Goal: Contribute content

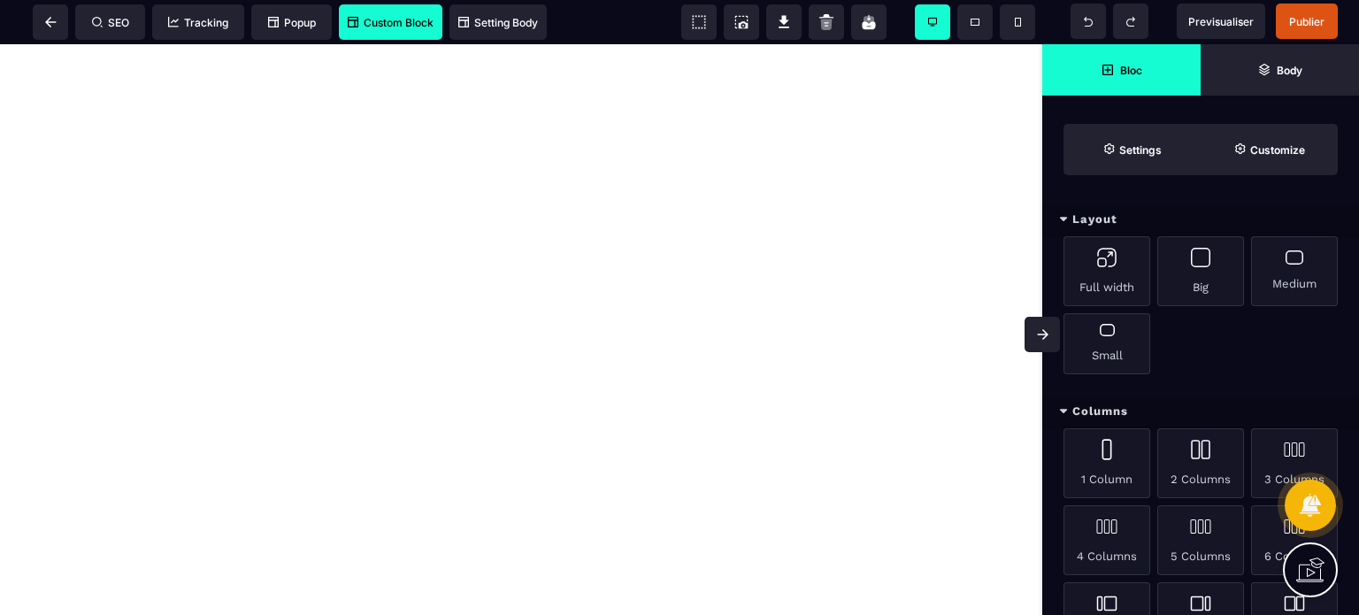
click at [396, 27] on span "Custom Block" at bounding box center [391, 22] width 86 height 13
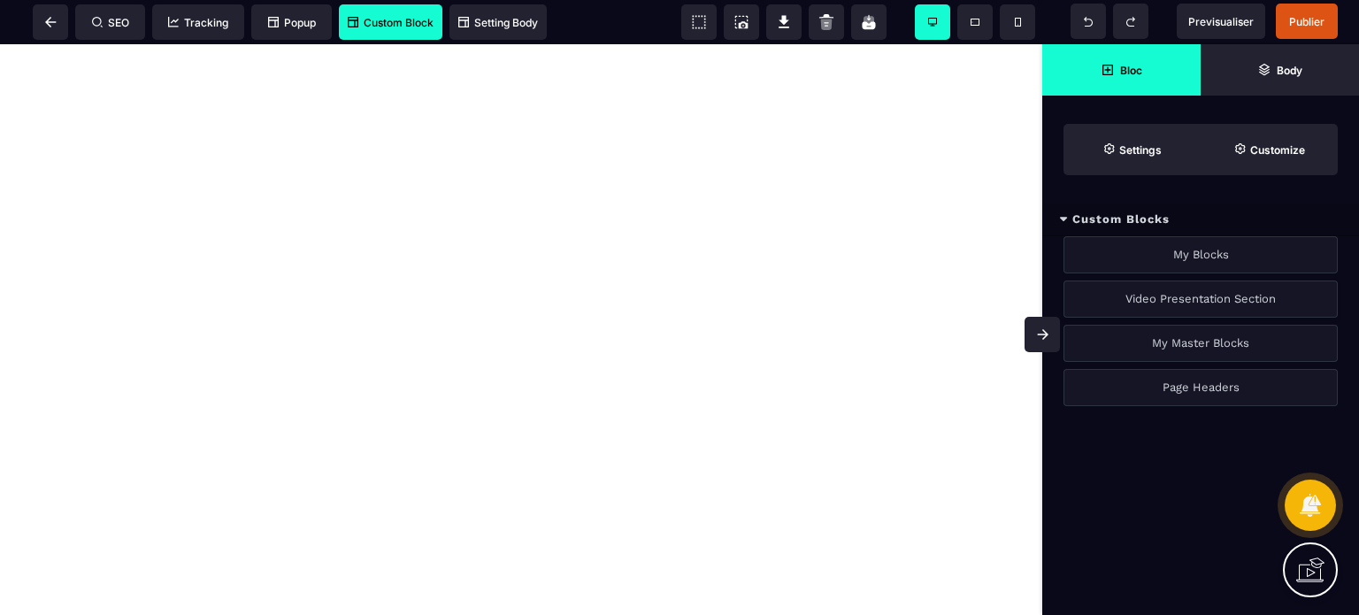
click at [1204, 300] on div "Video Presentation Section" at bounding box center [1201, 299] width 274 height 37
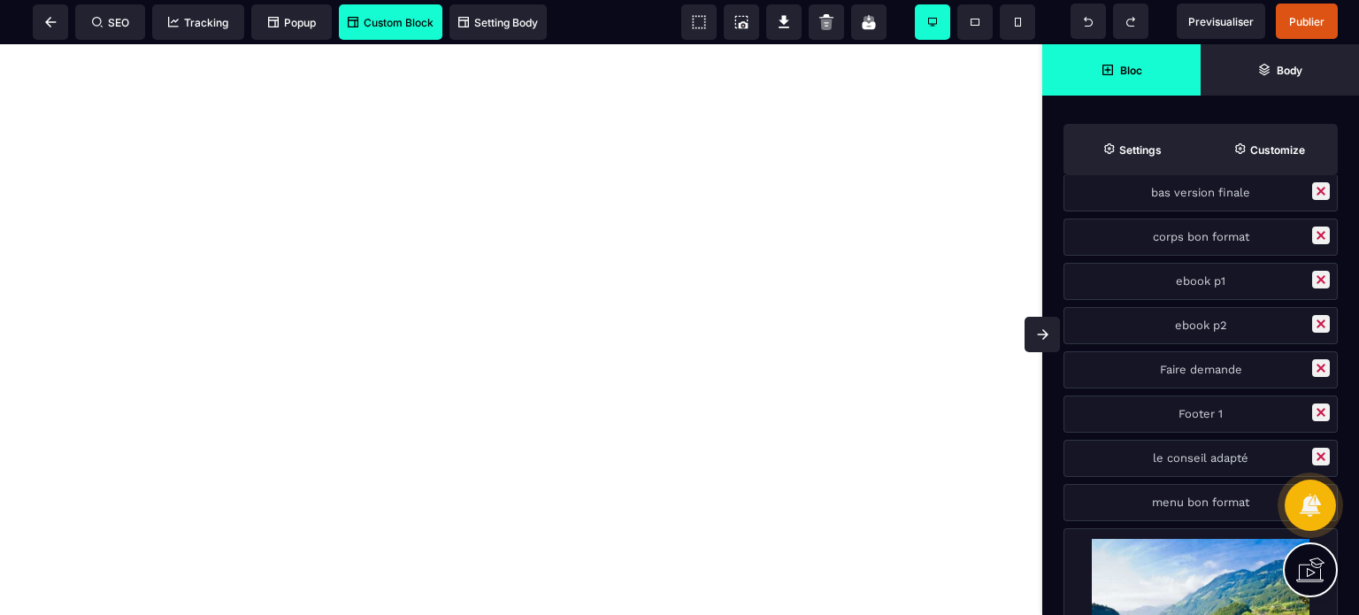
scroll to position [163, 0]
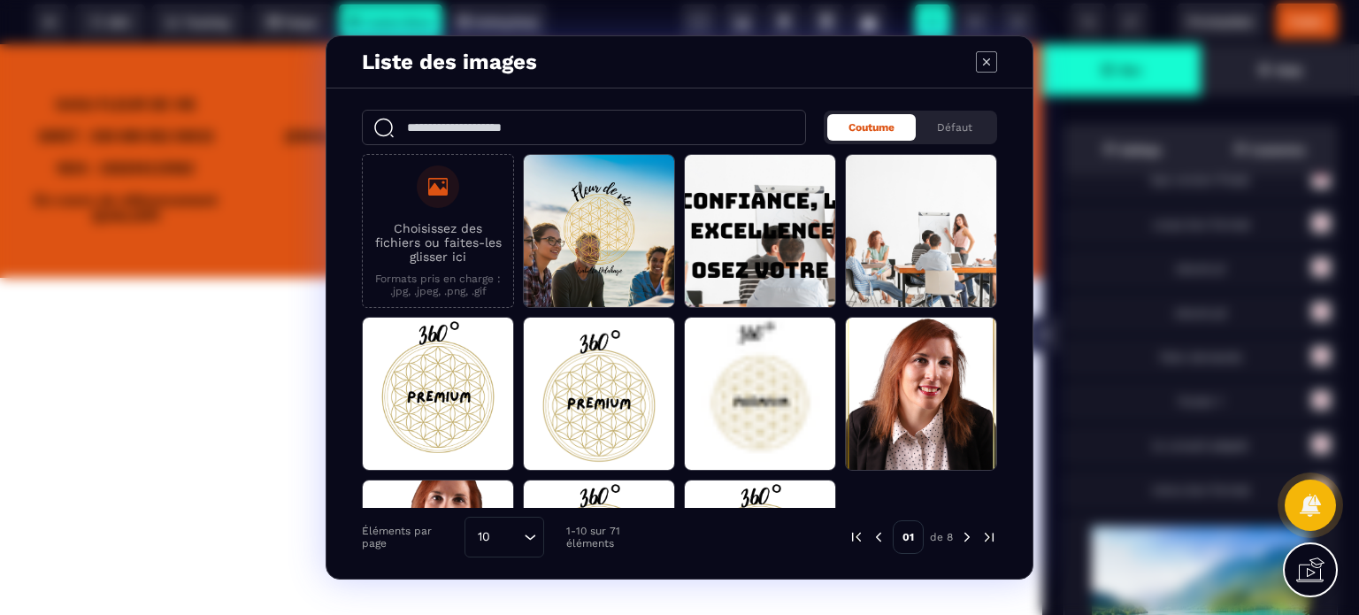
click at [987, 70] on icon "Modal window" at bounding box center [986, 61] width 21 height 21
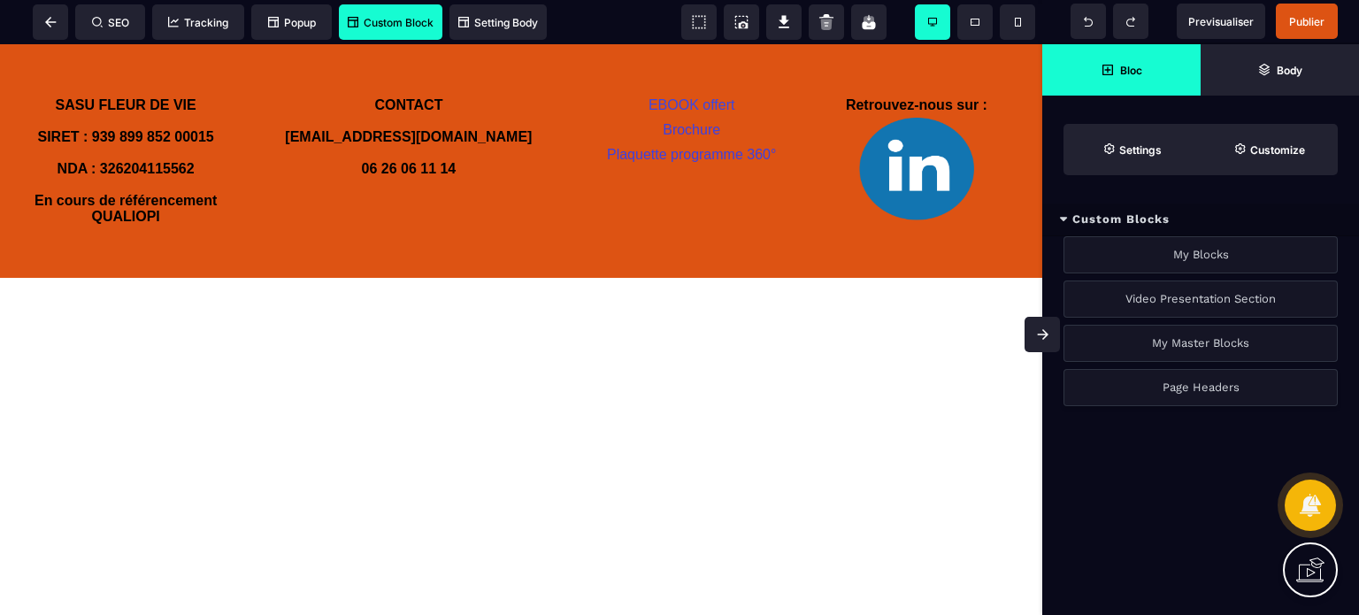
click at [1157, 386] on div "Page Headers" at bounding box center [1201, 387] width 274 height 37
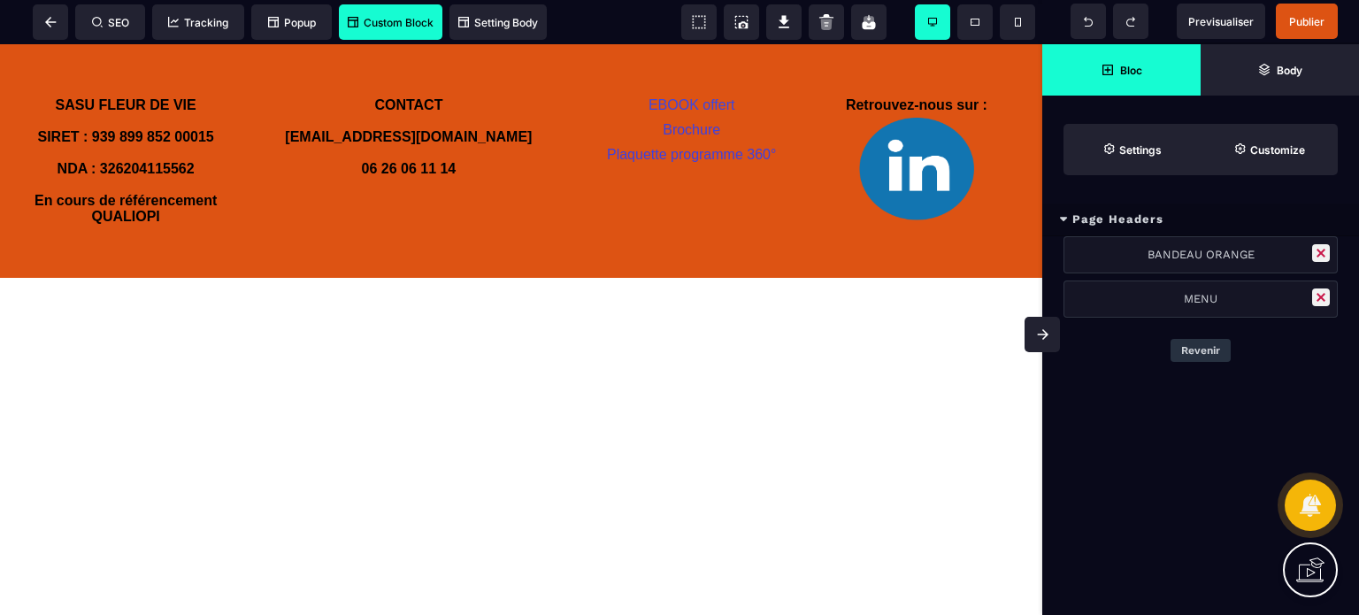
click at [1200, 350] on button "Revenir" at bounding box center [1201, 350] width 60 height 23
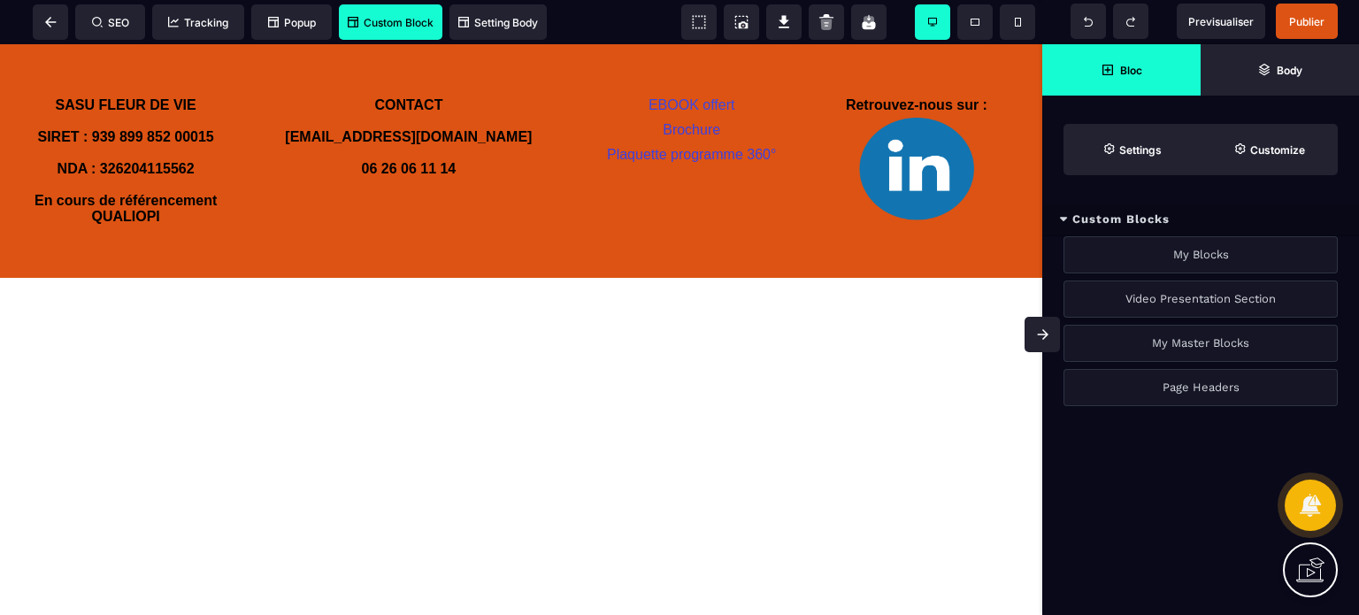
click at [1169, 296] on div "Video Presentation Section" at bounding box center [1201, 299] width 274 height 37
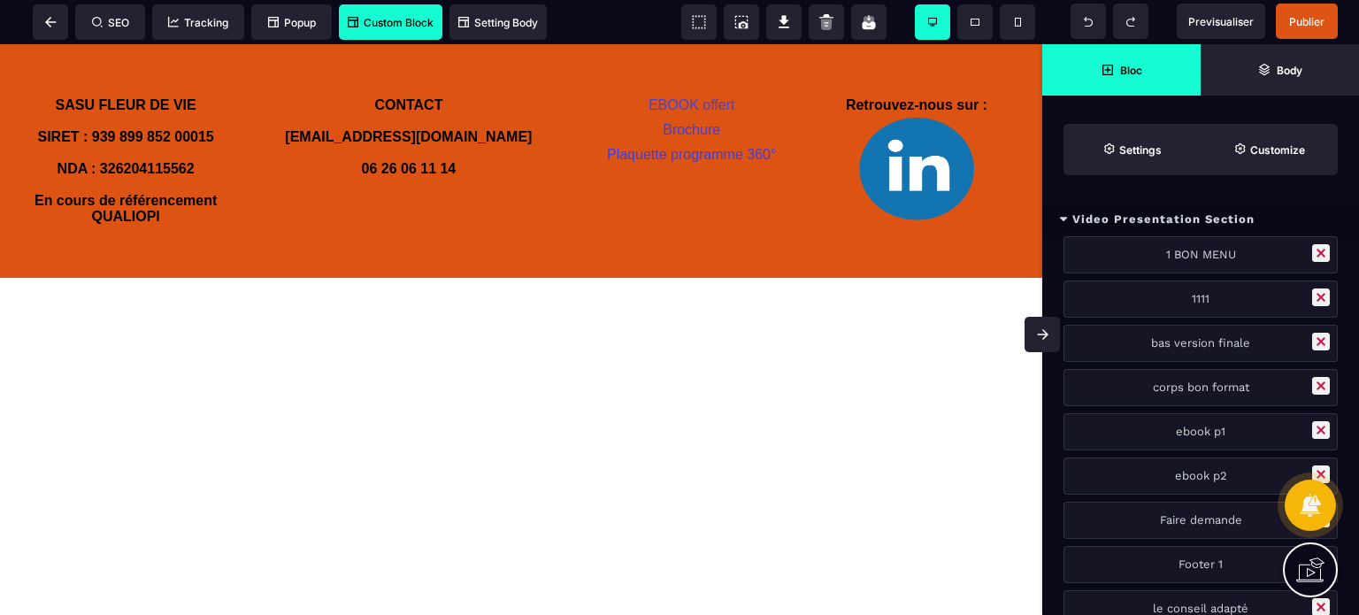
click at [1037, 329] on icon at bounding box center [1043, 334] width 12 height 11
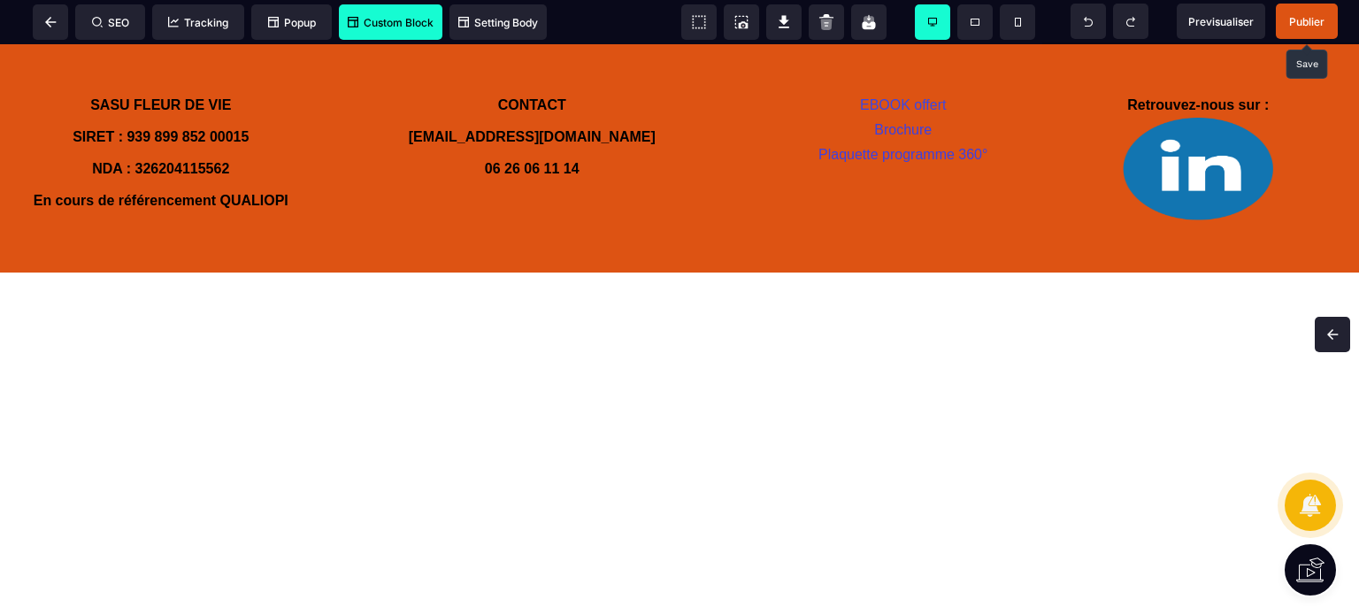
click at [1308, 21] on span "Publier" at bounding box center [1307, 21] width 35 height 13
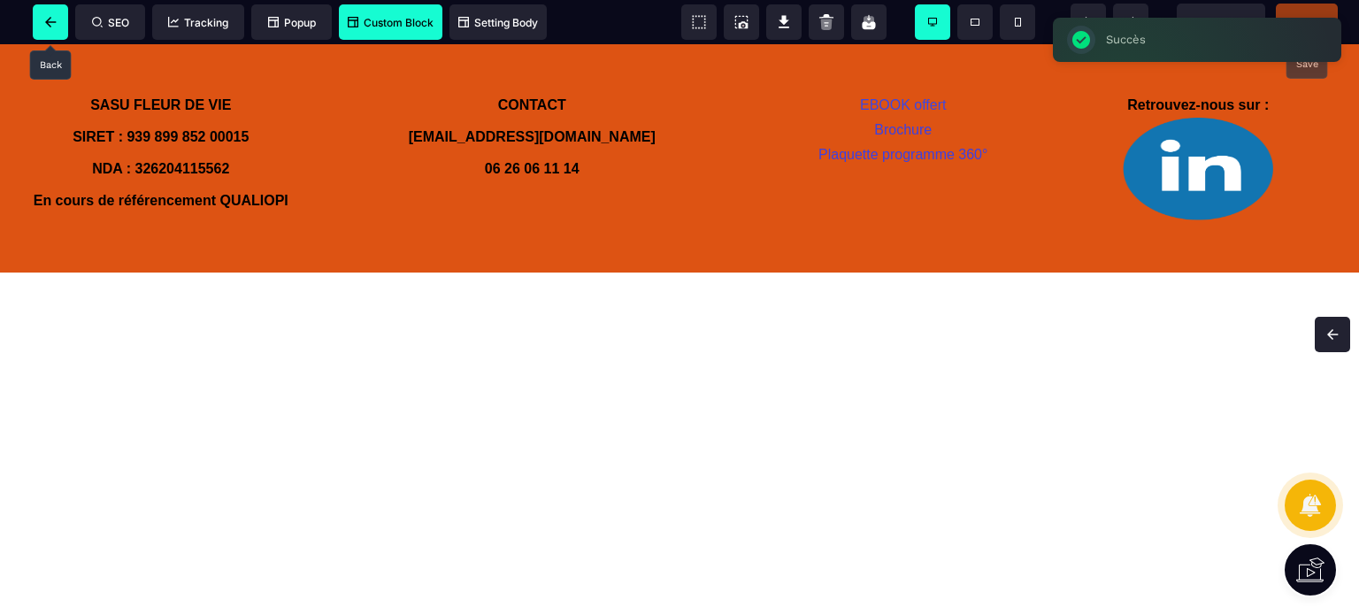
click at [50, 30] on span at bounding box center [50, 21] width 35 height 35
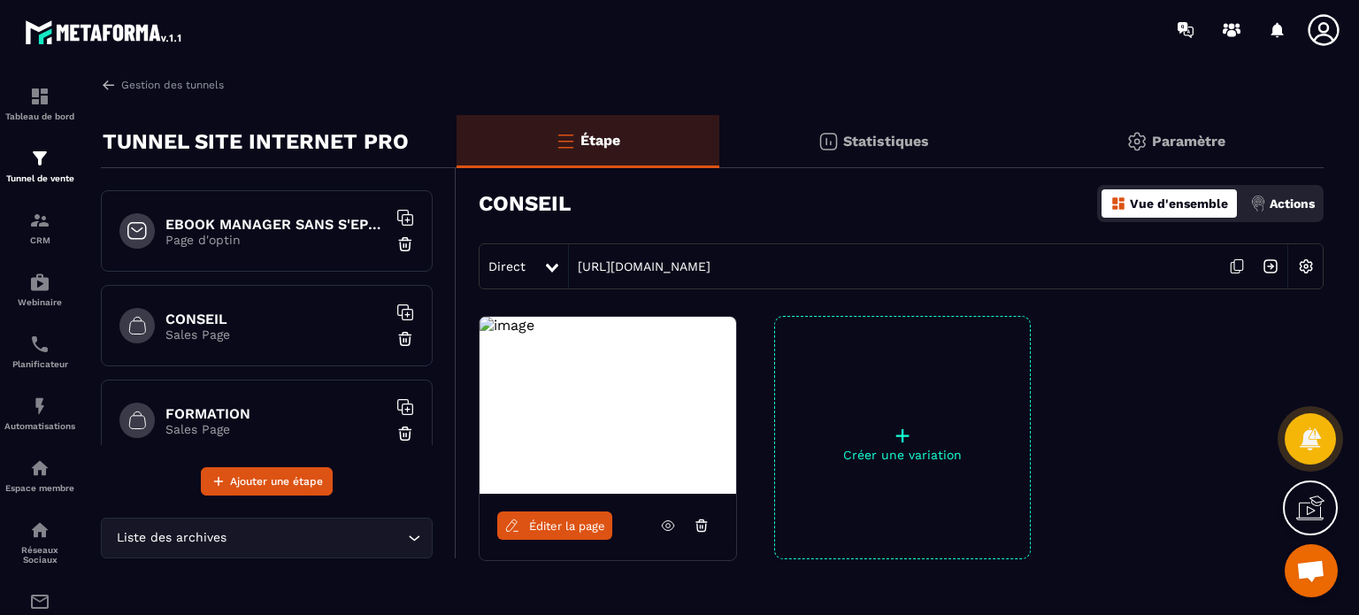
click at [281, 325] on h6 "CONSEIL" at bounding box center [276, 319] width 221 height 17
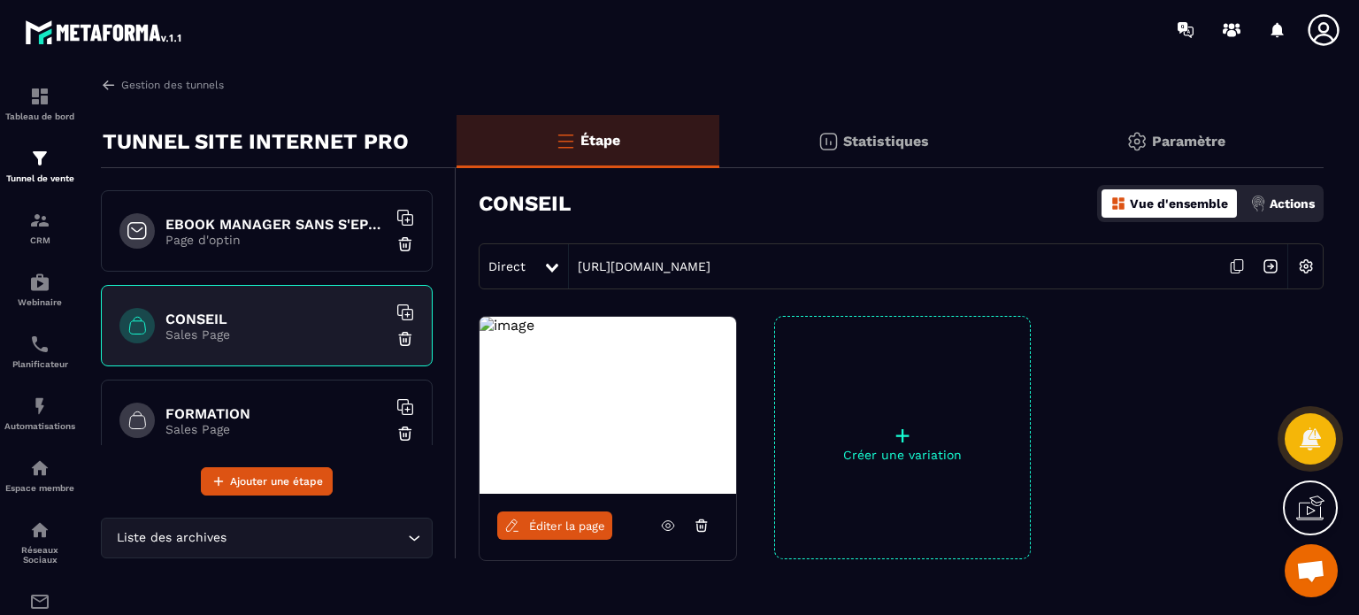
click at [591, 520] on span "Éditer la page" at bounding box center [567, 526] width 76 height 13
